Goal: Navigation & Orientation: Find specific page/section

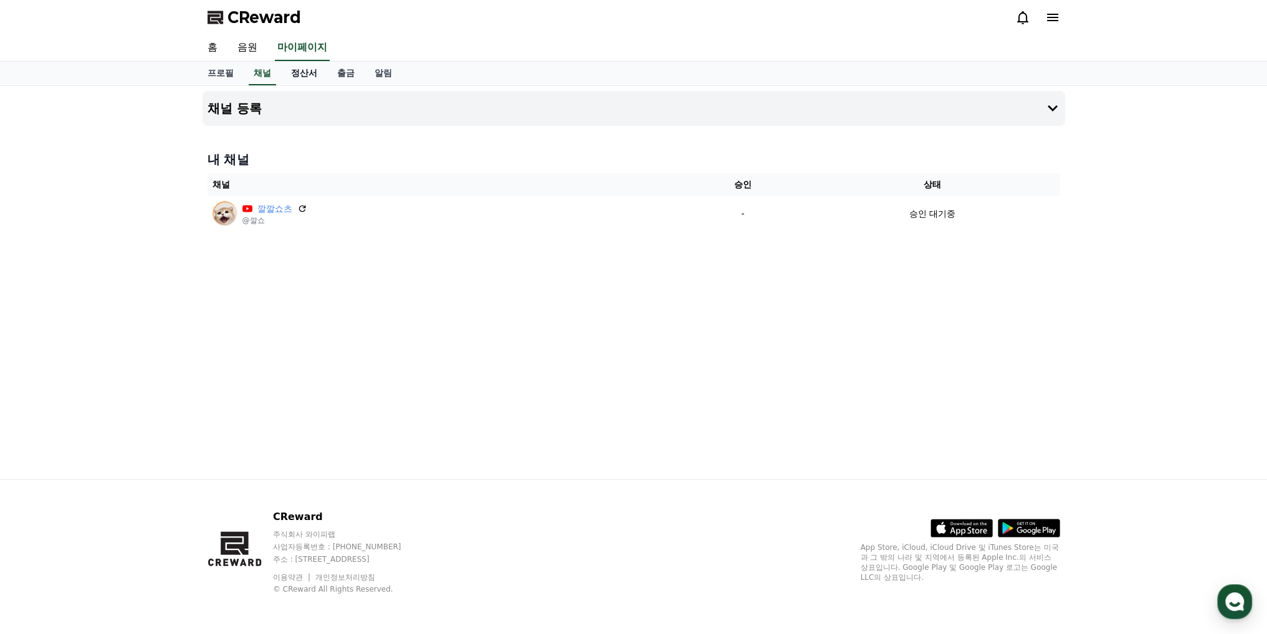
drag, startPoint x: 0, startPoint y: 0, endPoint x: 290, endPoint y: 75, distance: 300.1
click at [290, 75] on link "정산서" at bounding box center [304, 74] width 46 height 24
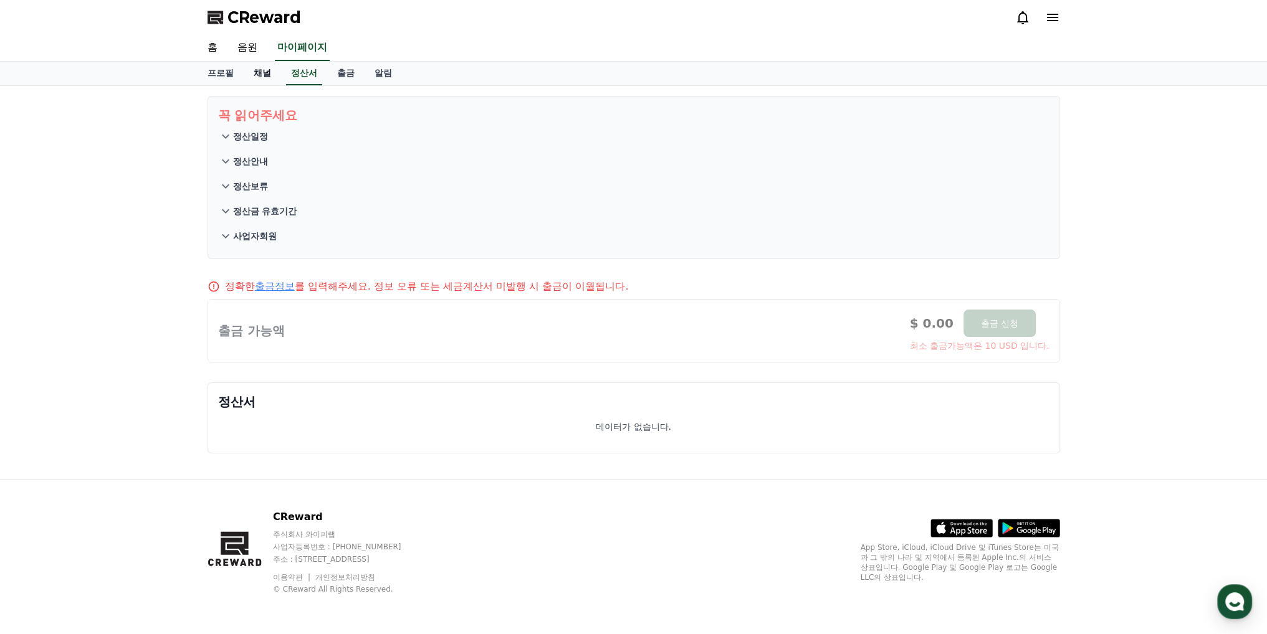
click at [269, 74] on link "채널" at bounding box center [262, 74] width 37 height 24
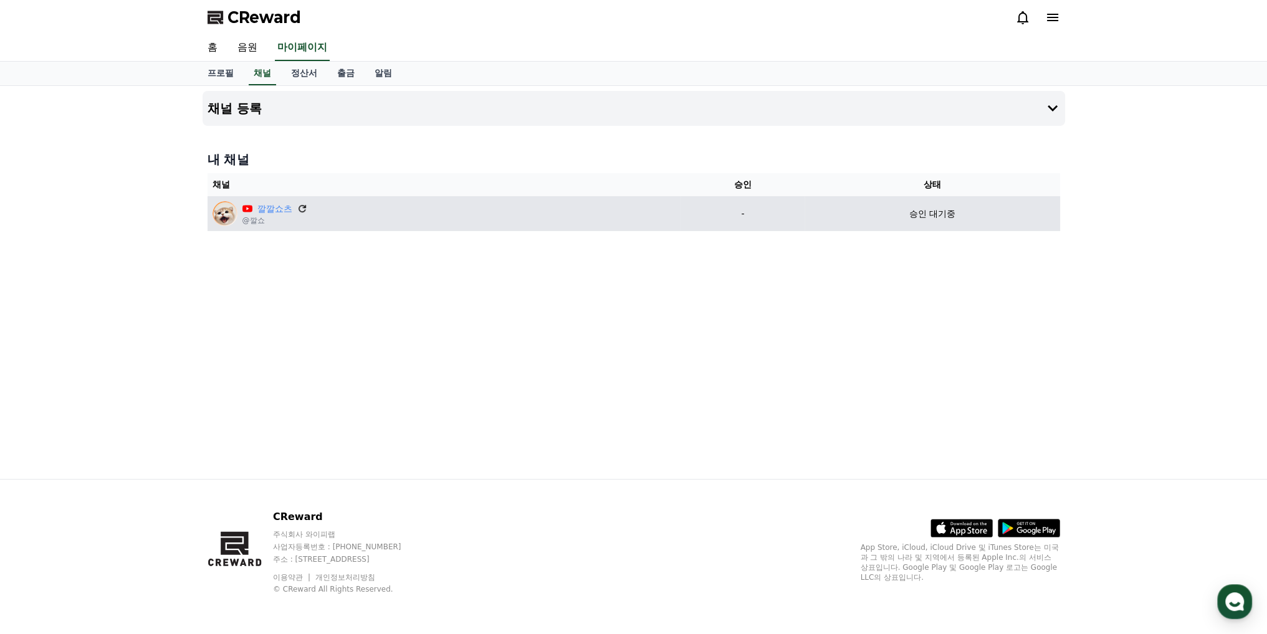
click at [300, 210] on icon at bounding box center [302, 208] width 7 height 7
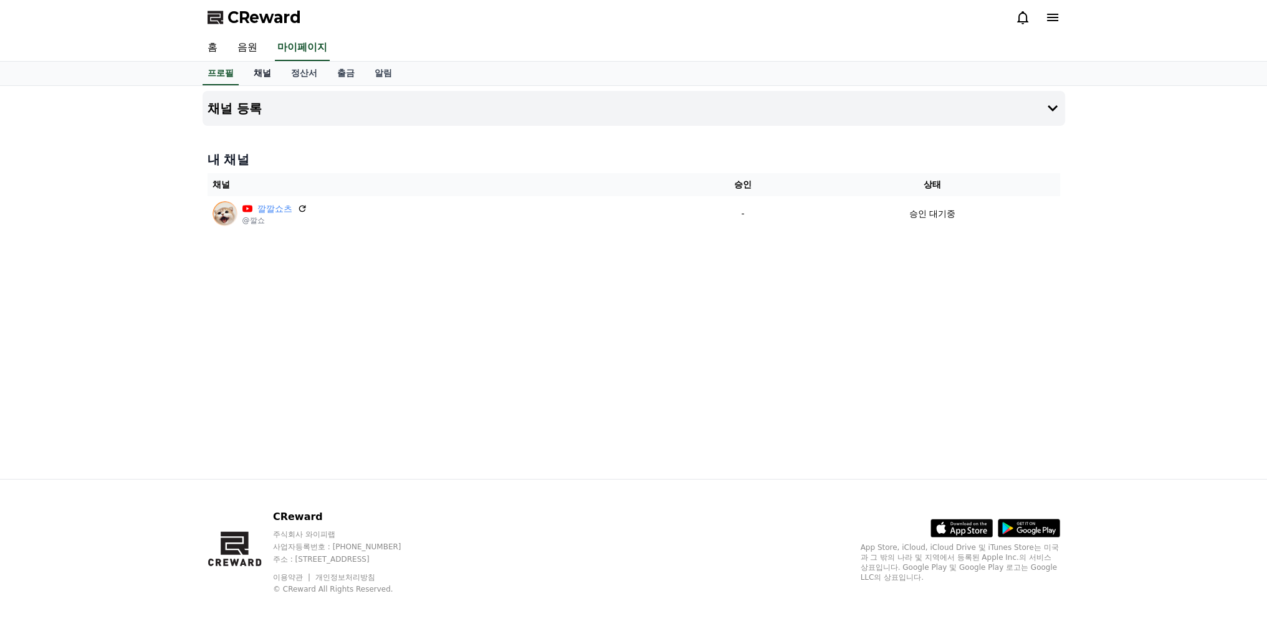
select select "**********"
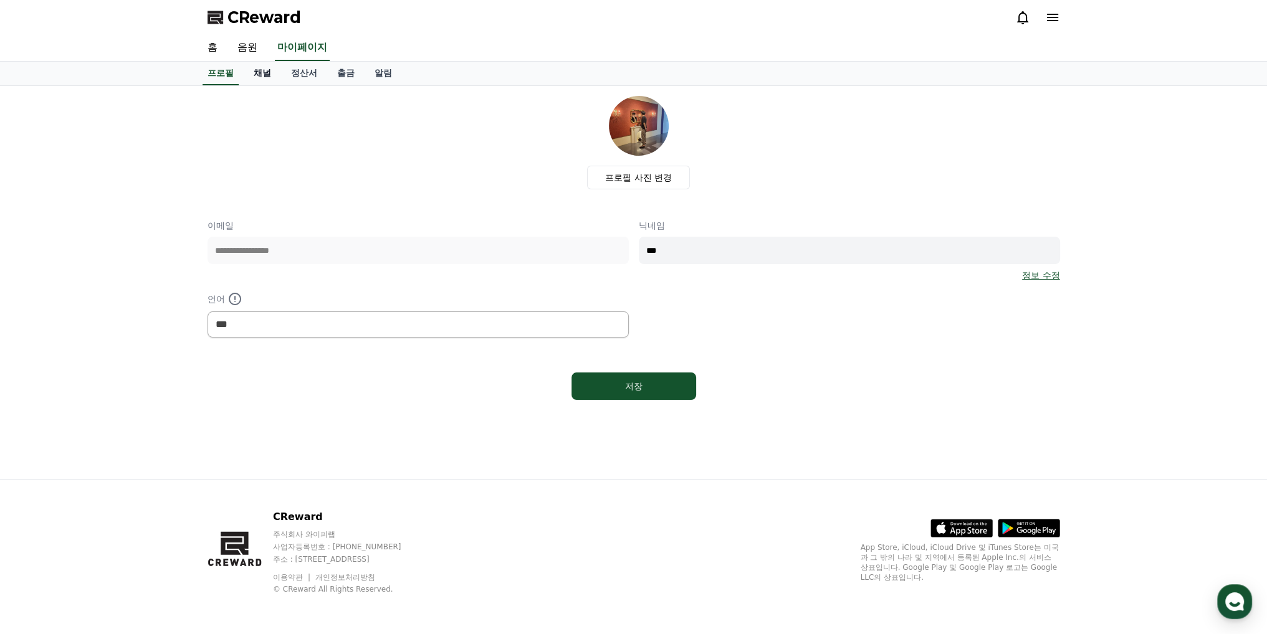
click at [266, 75] on link "채널" at bounding box center [262, 74] width 37 height 24
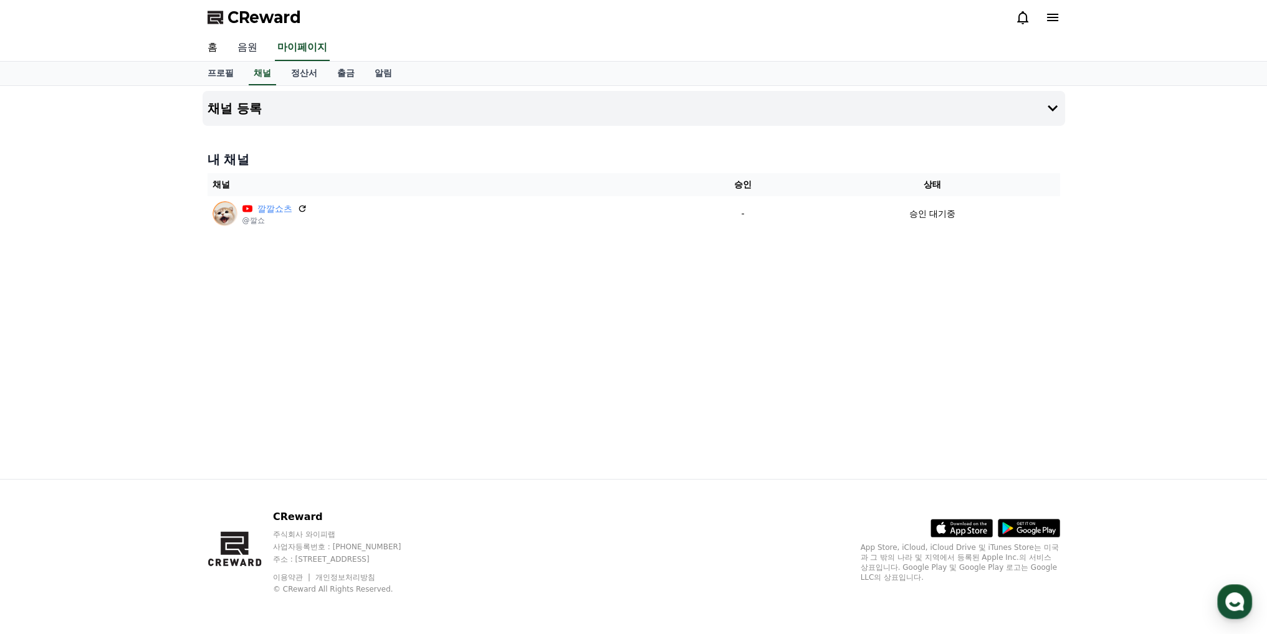
click at [256, 55] on link "음원" at bounding box center [247, 48] width 40 height 26
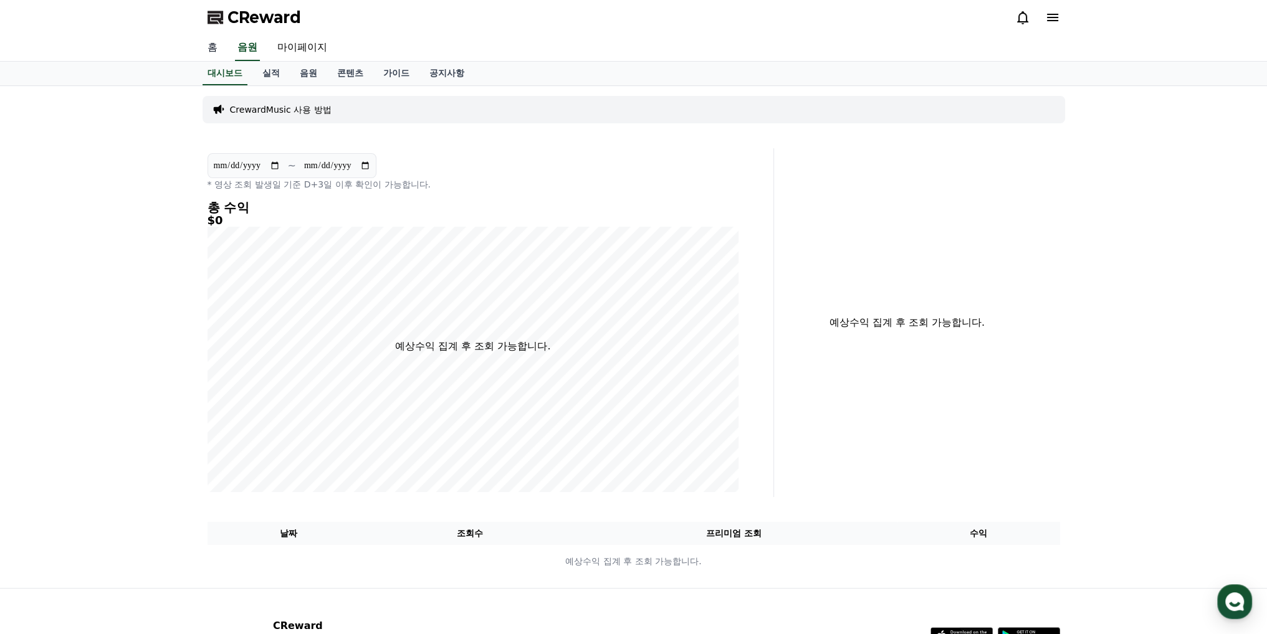
click at [211, 49] on link "홈" at bounding box center [213, 48] width 30 height 26
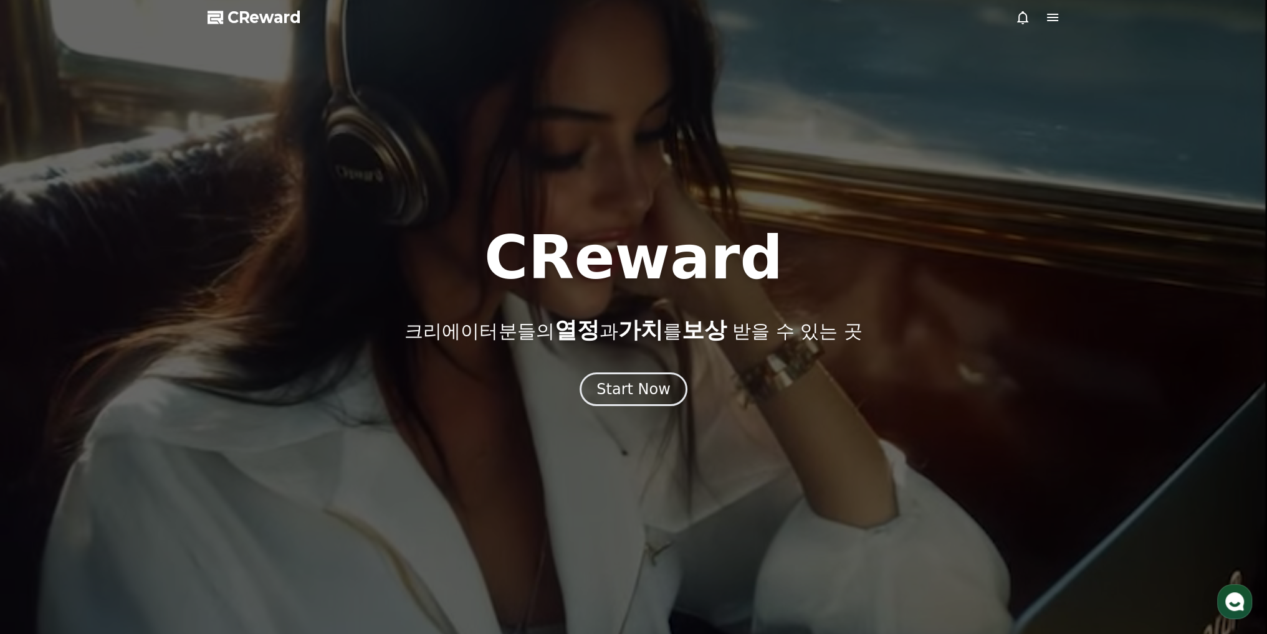
click at [1043, 21] on div at bounding box center [1037, 17] width 45 height 15
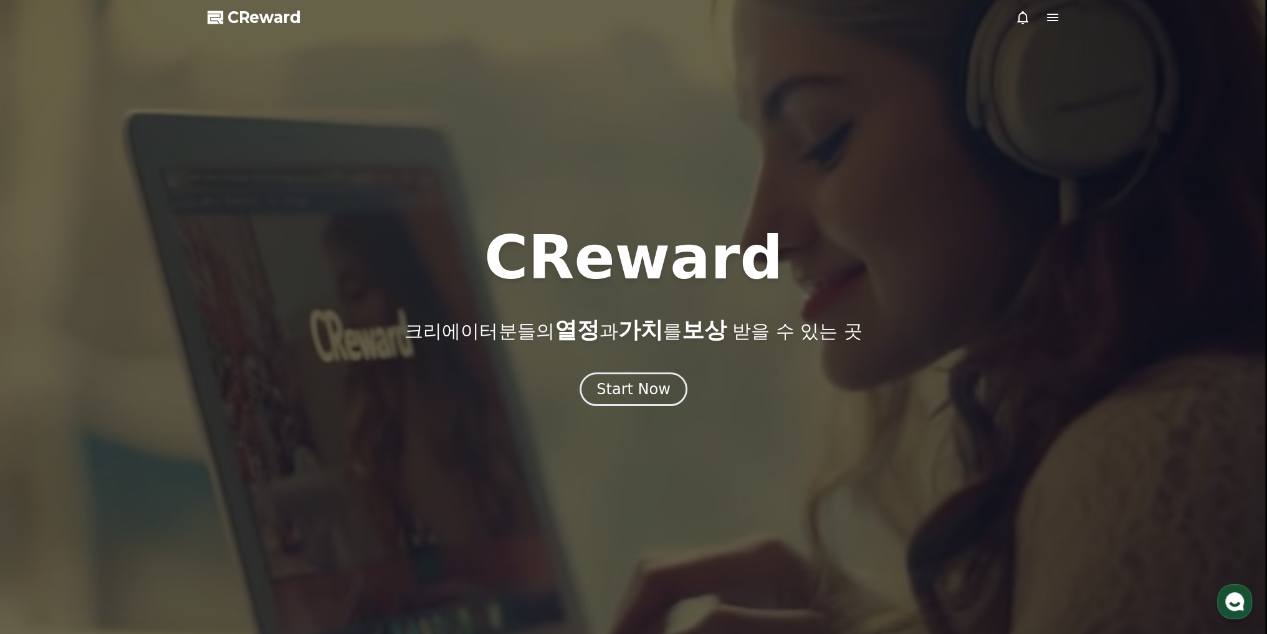
click at [1050, 22] on icon at bounding box center [1052, 17] width 15 height 15
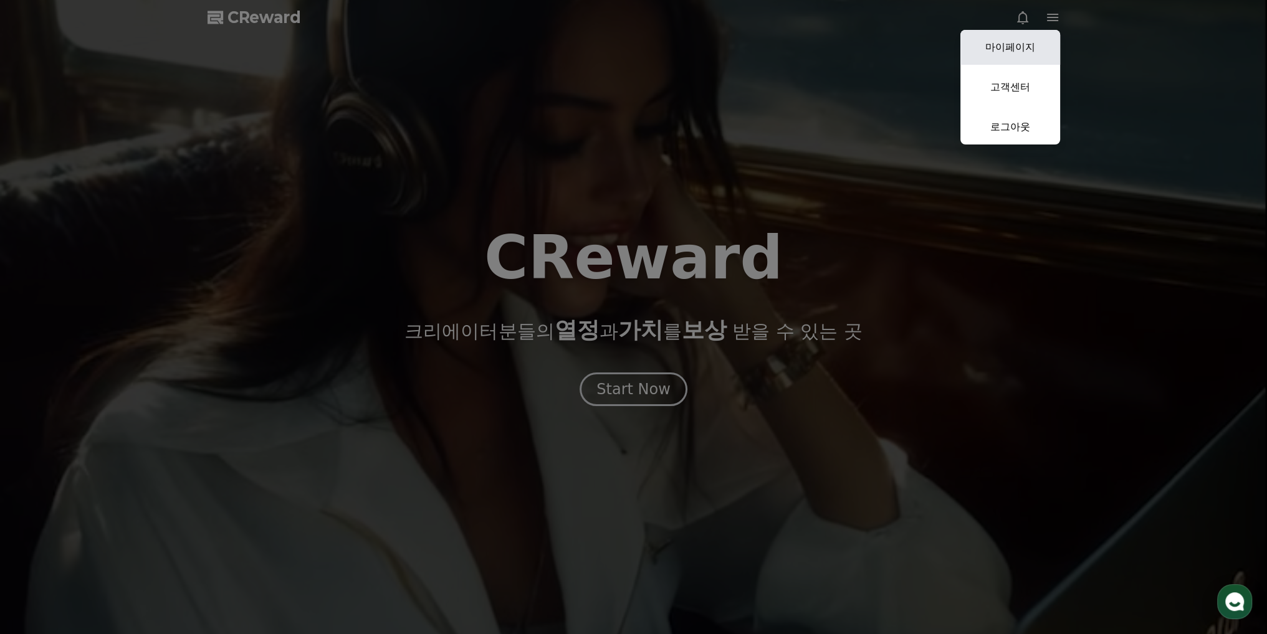
click at [1034, 53] on link "마이페이지" at bounding box center [1010, 47] width 100 height 35
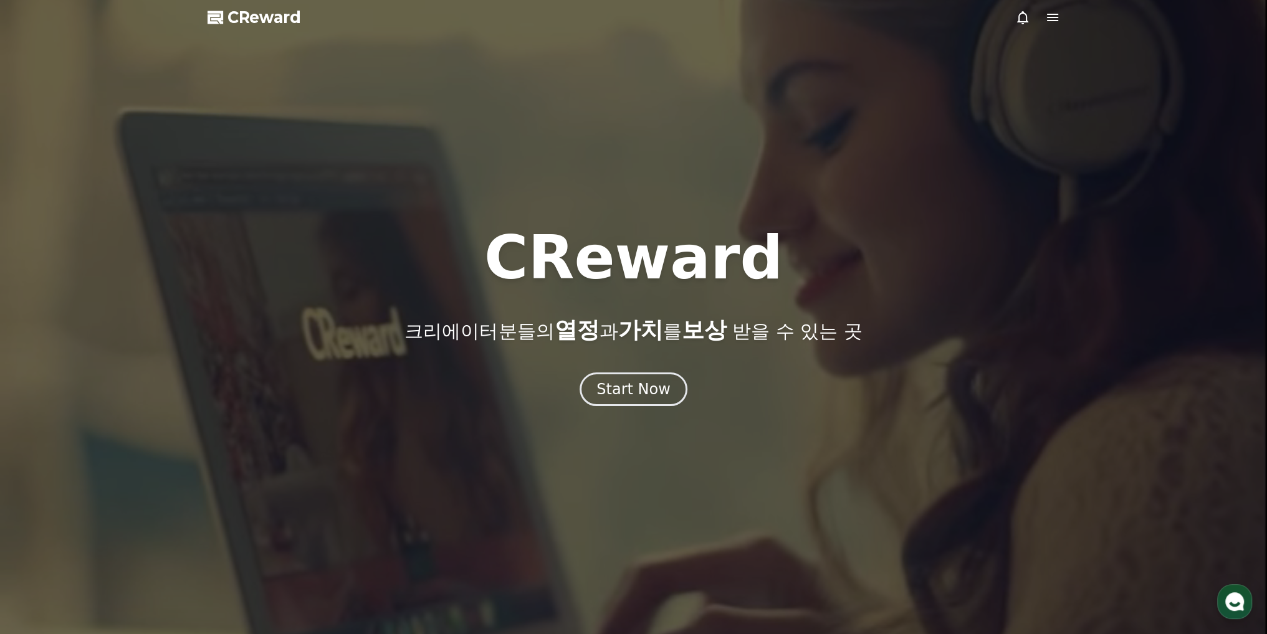
select select "**********"
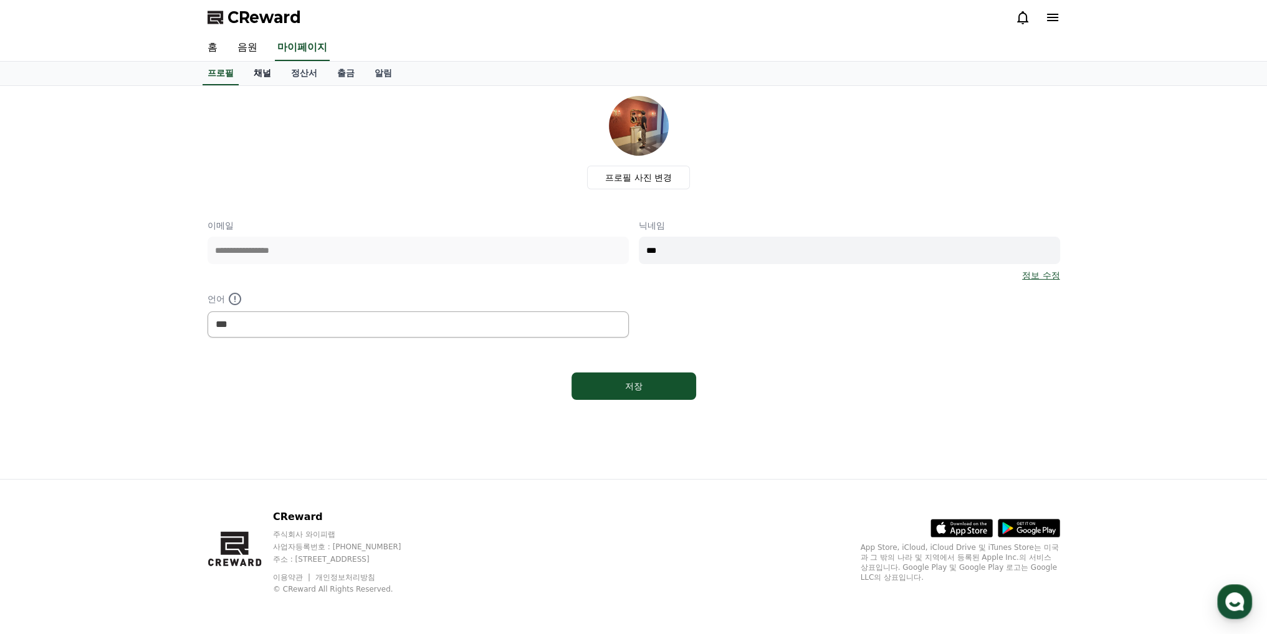
click at [256, 74] on link "채널" at bounding box center [262, 74] width 37 height 24
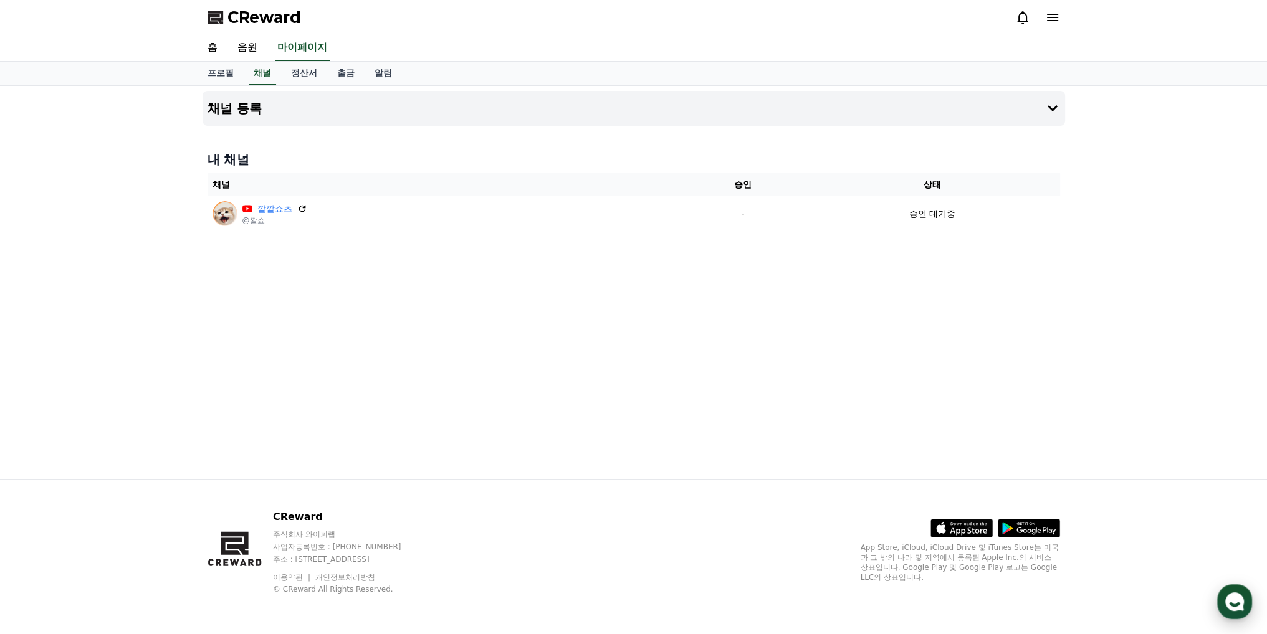
click at [1234, 601] on use "button" at bounding box center [1234, 602] width 19 height 19
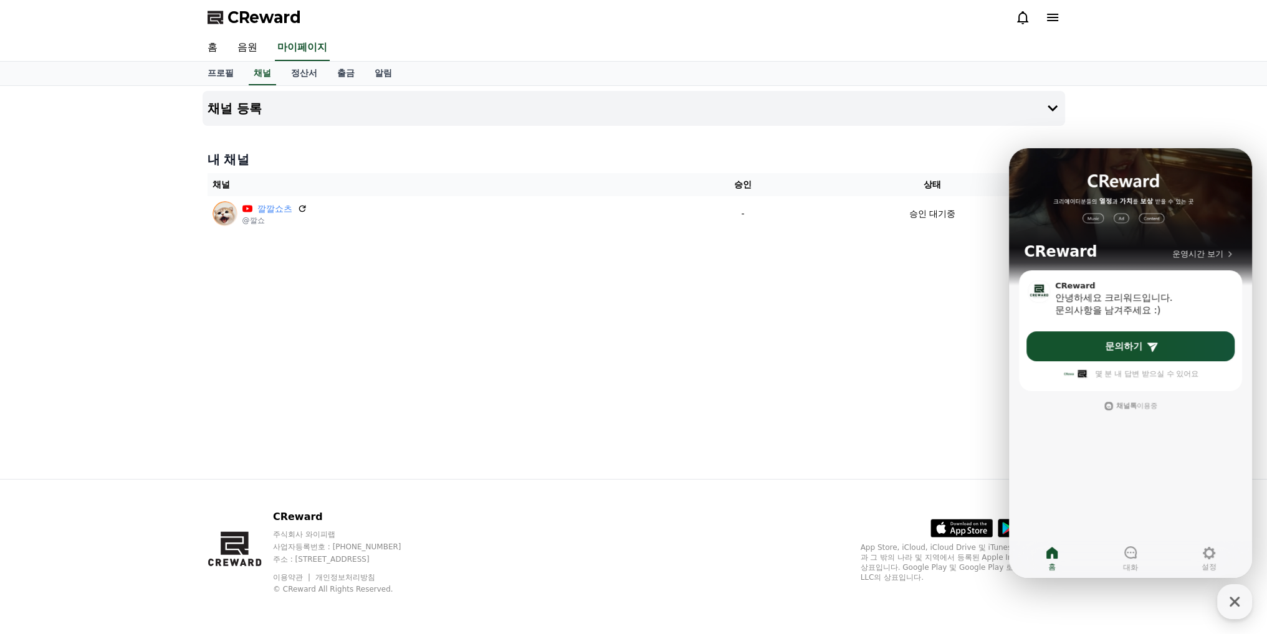
click at [911, 383] on div "채널 등록 내 채널 채널 승인 상태 깔깔쇼츠 @깔쇼 - 승인 대기중" at bounding box center [634, 282] width 873 height 393
click at [1123, 567] on span "대화" at bounding box center [1130, 568] width 15 height 10
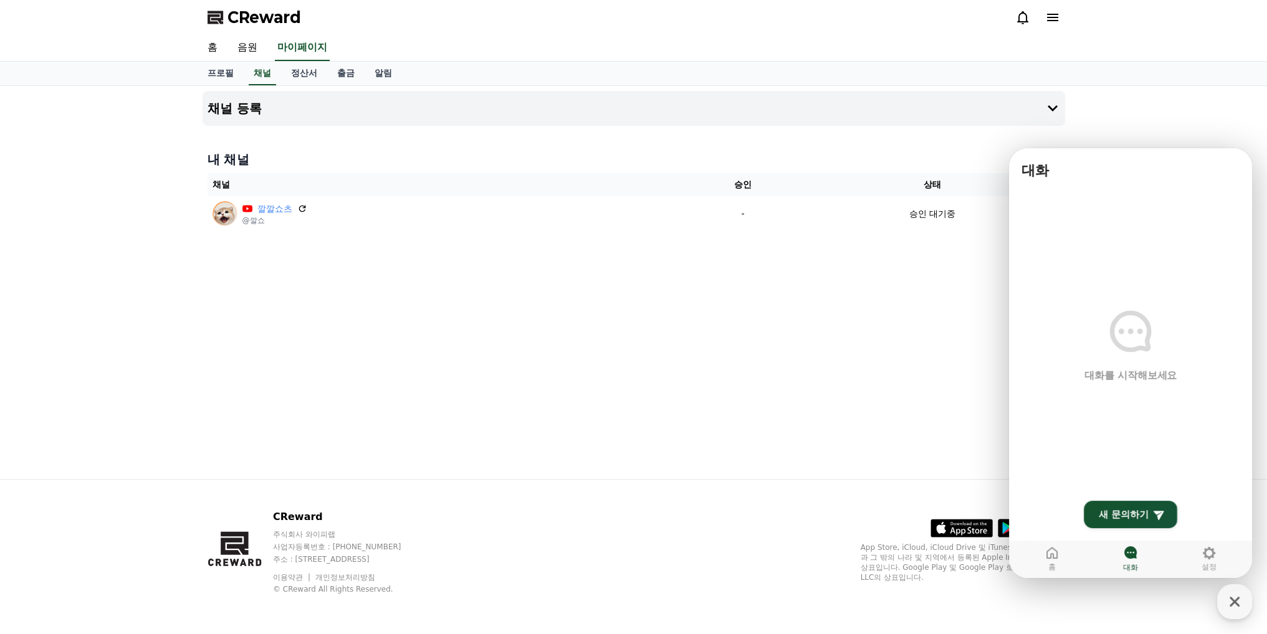
click at [777, 292] on div "채널 등록 내 채널 채널 승인 상태 깔깔쇼츠 @깔쇼 - 승인 대기중" at bounding box center [634, 282] width 873 height 393
